Goal: Information Seeking & Learning: Learn about a topic

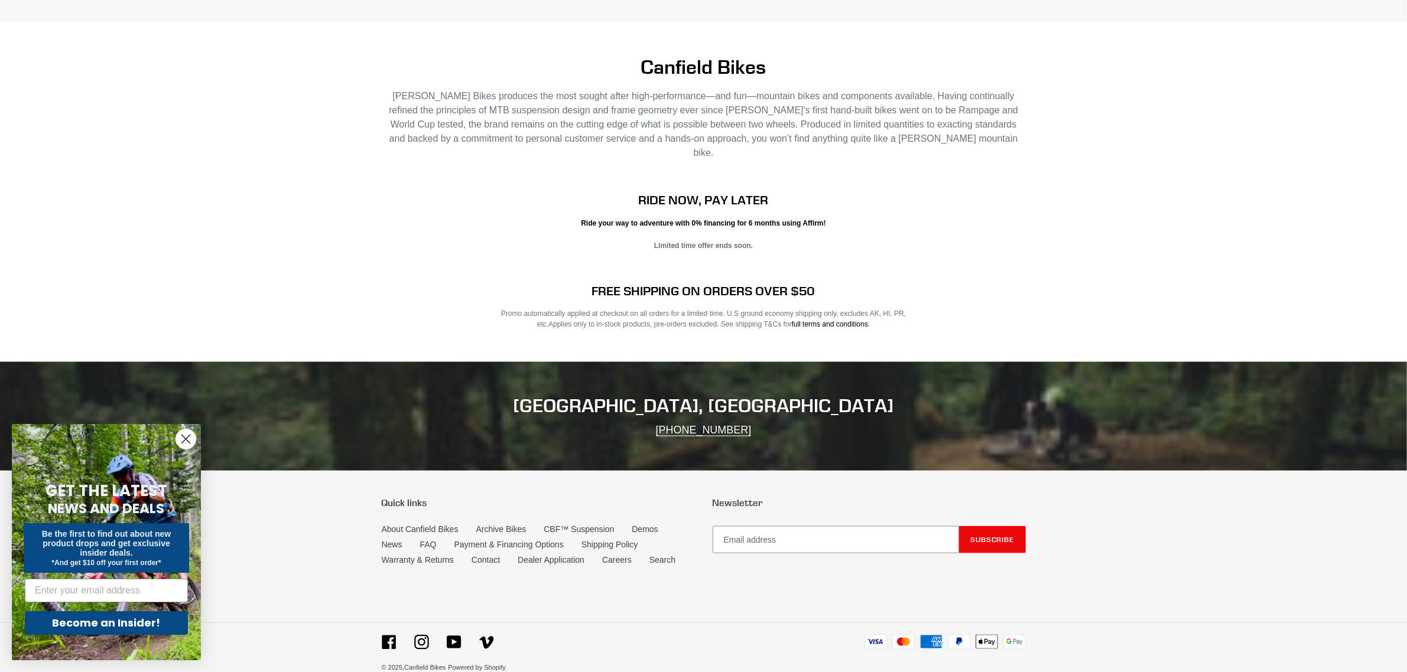
scroll to position [1903, 0]
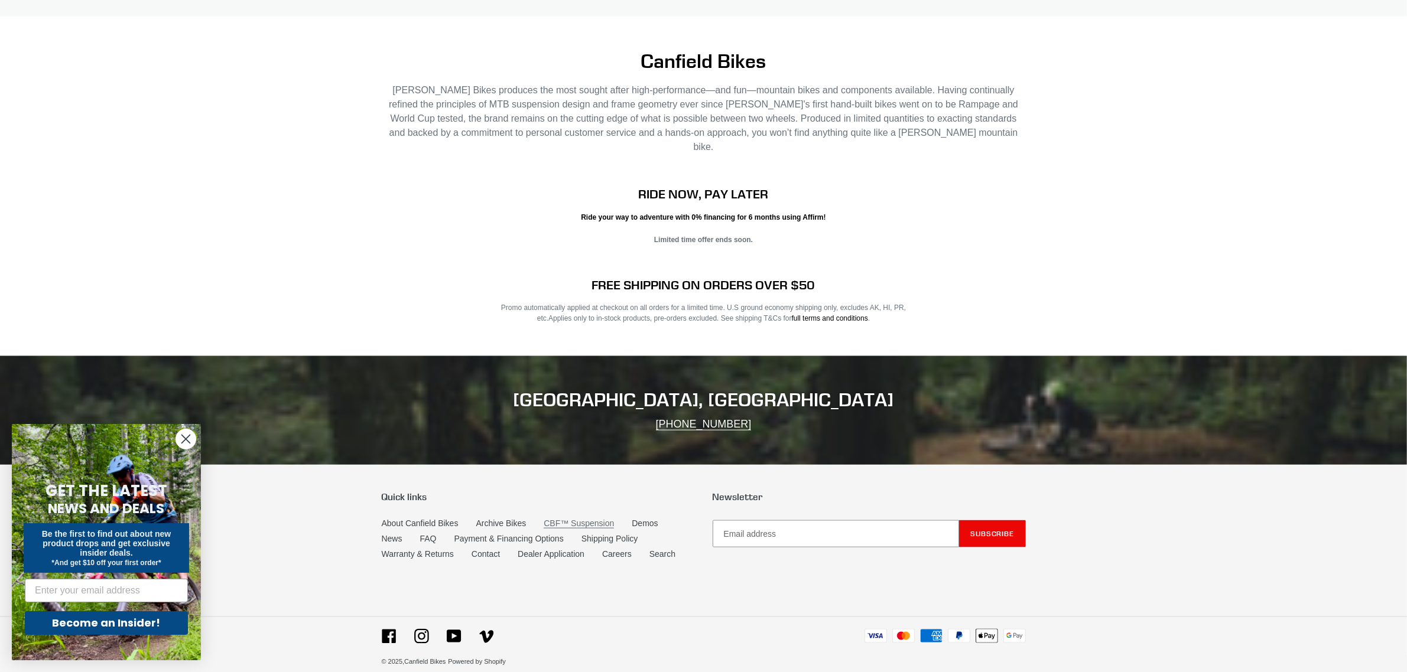
click at [572, 519] on link "CBF™ Suspension" at bounding box center [578, 524] width 70 height 10
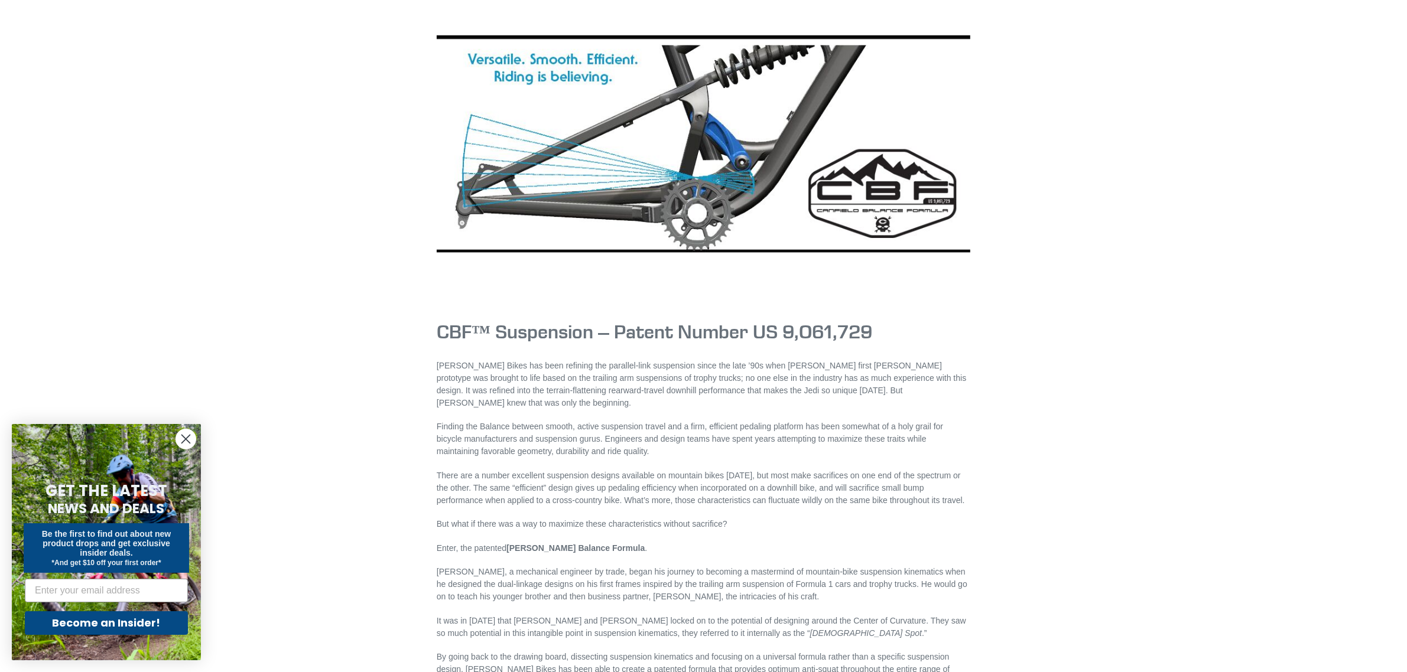
scroll to position [74, 0]
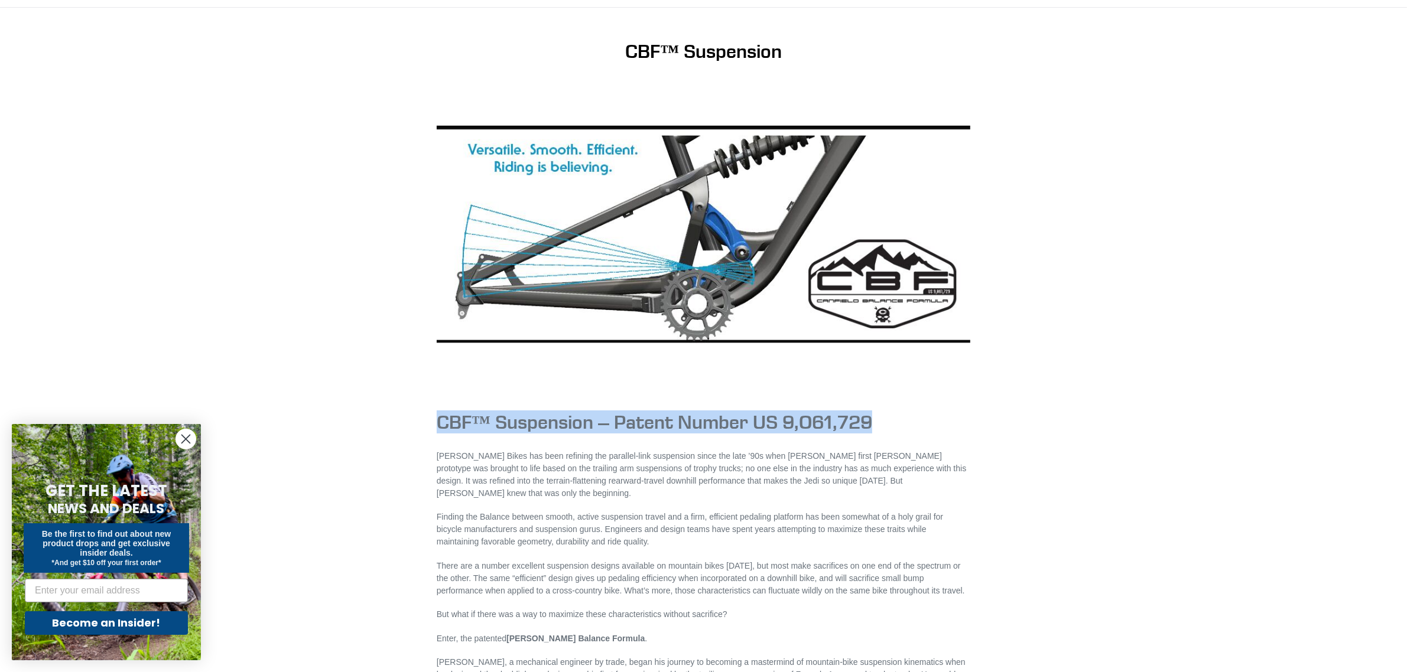
drag, startPoint x: 441, startPoint y: 418, endPoint x: 916, endPoint y: 409, distance: 475.6
copy h1 "CBF™ Suspension – Patent Number US 9,O61,729"
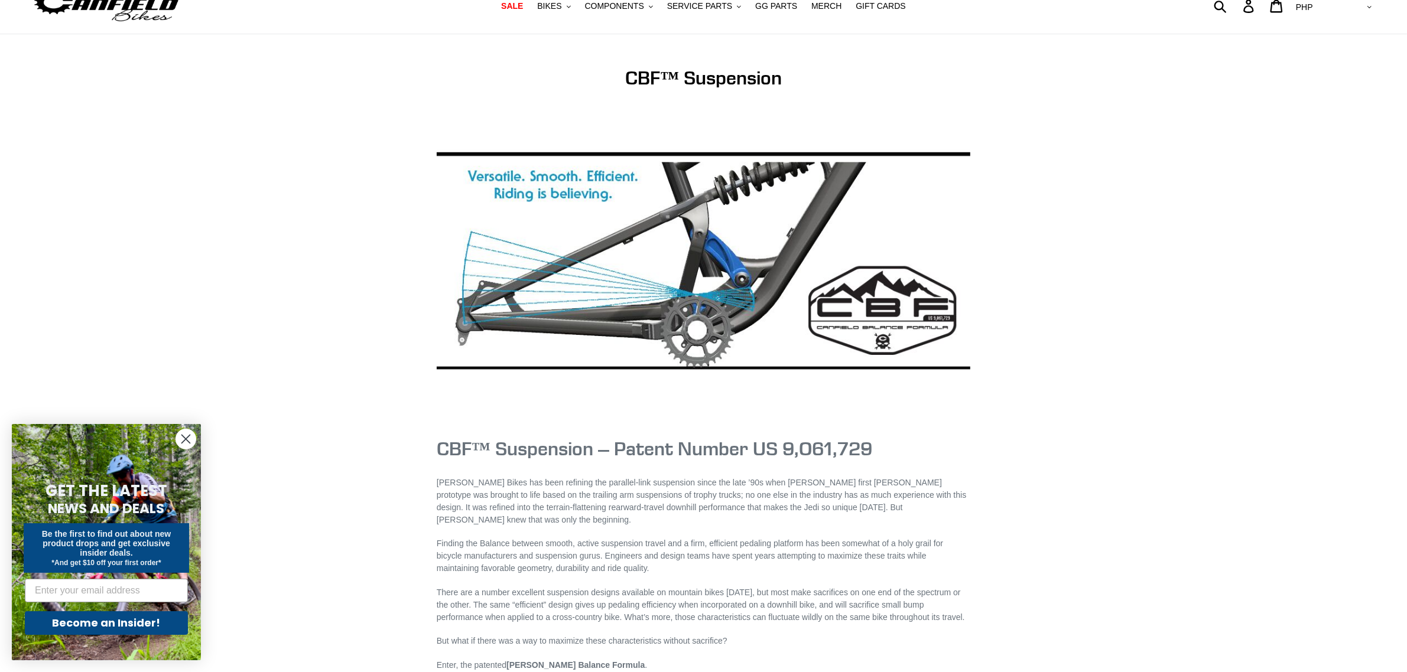
scroll to position [0, 0]
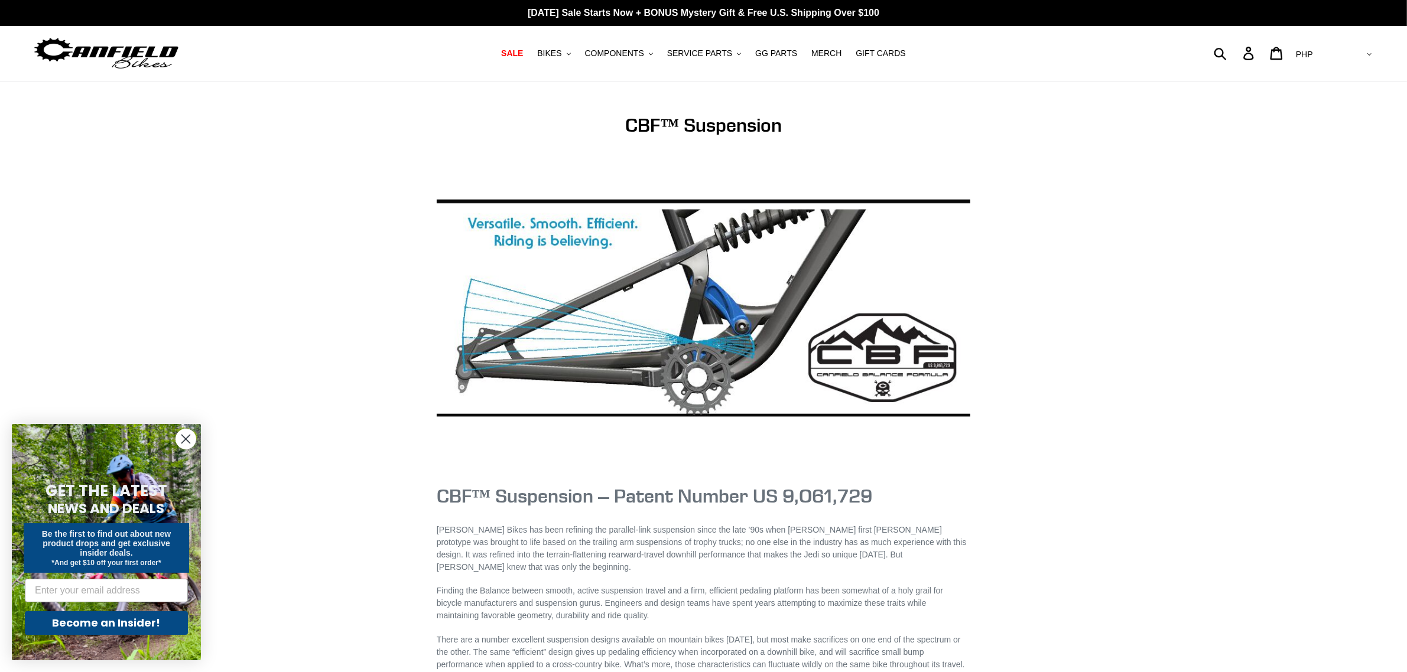
click at [151, 57] on img at bounding box center [106, 53] width 148 height 37
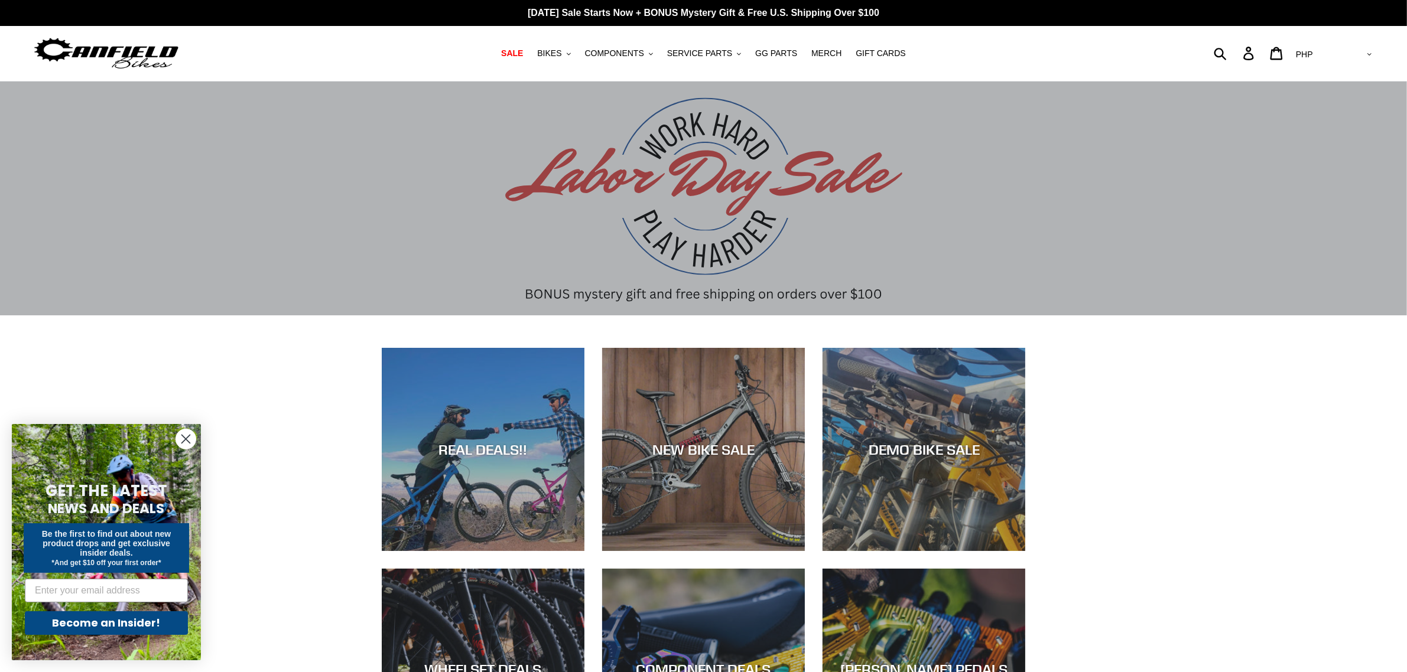
click at [748, 18] on p "[DATE] Sale Starts Now + BONUS Mystery Gift & Free U.S. Shipping Over $100" at bounding box center [703, 13] width 1407 height 26
